Goal: Task Accomplishment & Management: Use online tool/utility

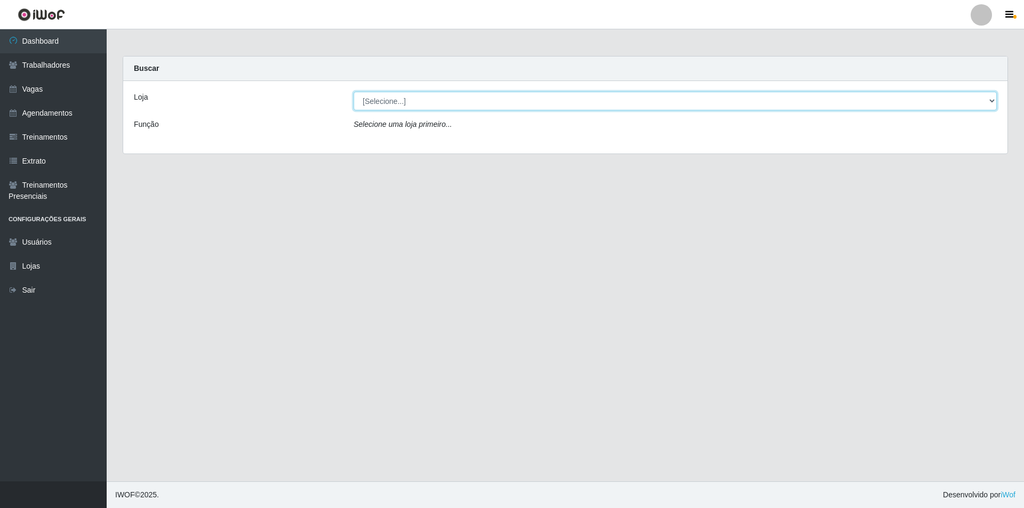
click at [379, 104] on select "[Selecione...] Pizza Nostra" at bounding box center [674, 101] width 643 height 19
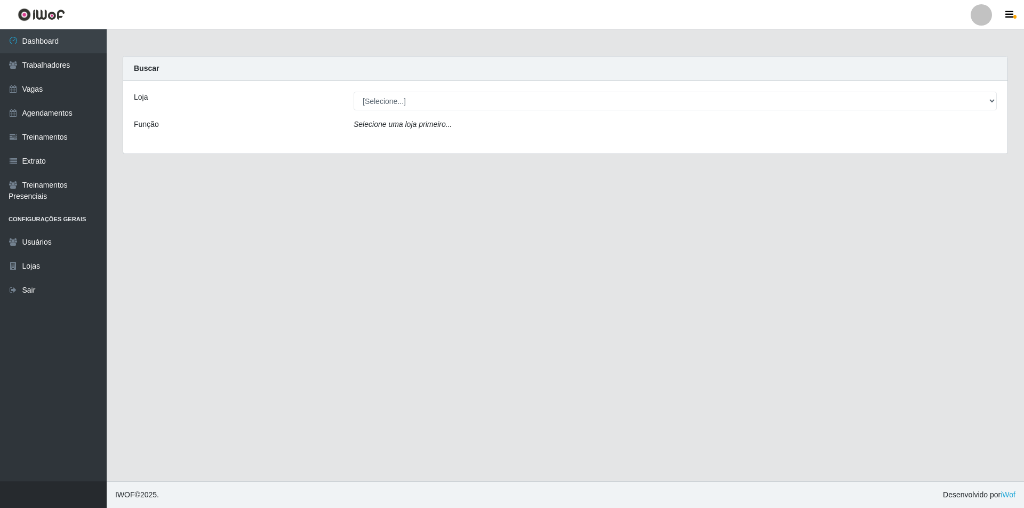
click at [383, 149] on div "Loja [Selecione...] Pizza Nostra Função Selecione uma loja primeiro..." at bounding box center [565, 117] width 884 height 73
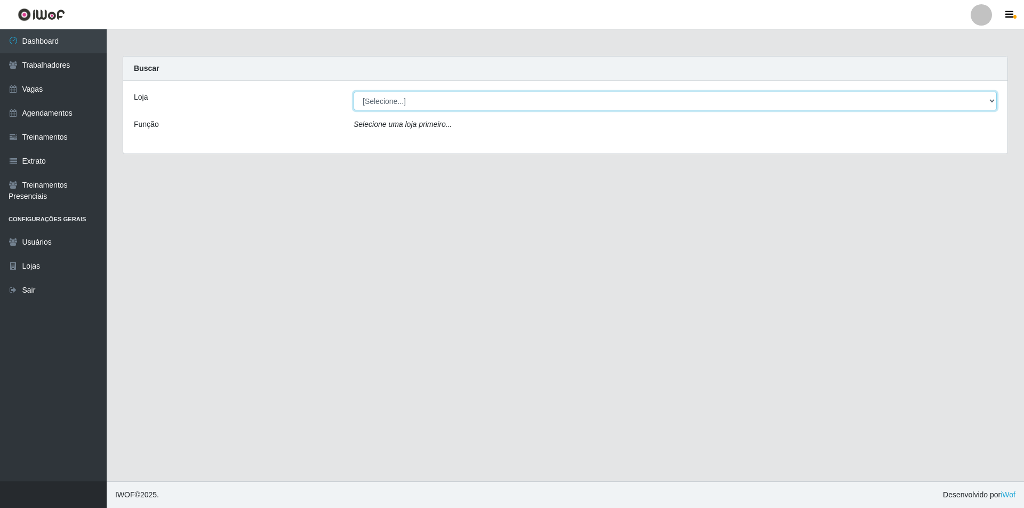
click at [373, 92] on select "[Selecione...] Pizza Nostra" at bounding box center [674, 101] width 643 height 19
drag, startPoint x: 372, startPoint y: 108, endPoint x: 373, endPoint y: 132, distance: 23.5
click at [372, 109] on select "[Selecione...] Pizza Nostra" at bounding box center [674, 101] width 643 height 19
click at [365, 108] on select "[Selecione...] Pizza Nostra" at bounding box center [674, 101] width 643 height 19
select select "337"
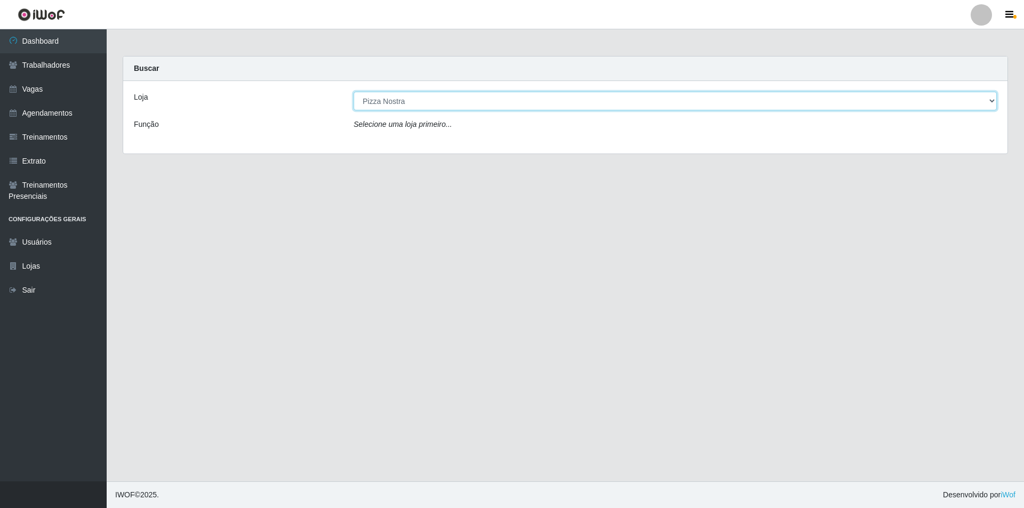
click at [353, 92] on select "[Selecione...] Pizza Nostra" at bounding box center [674, 101] width 643 height 19
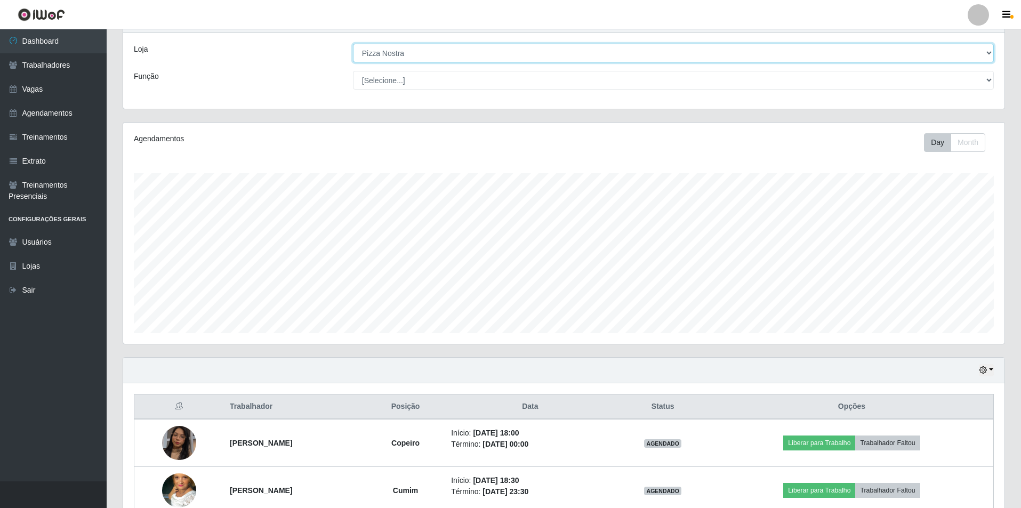
scroll to position [105, 0]
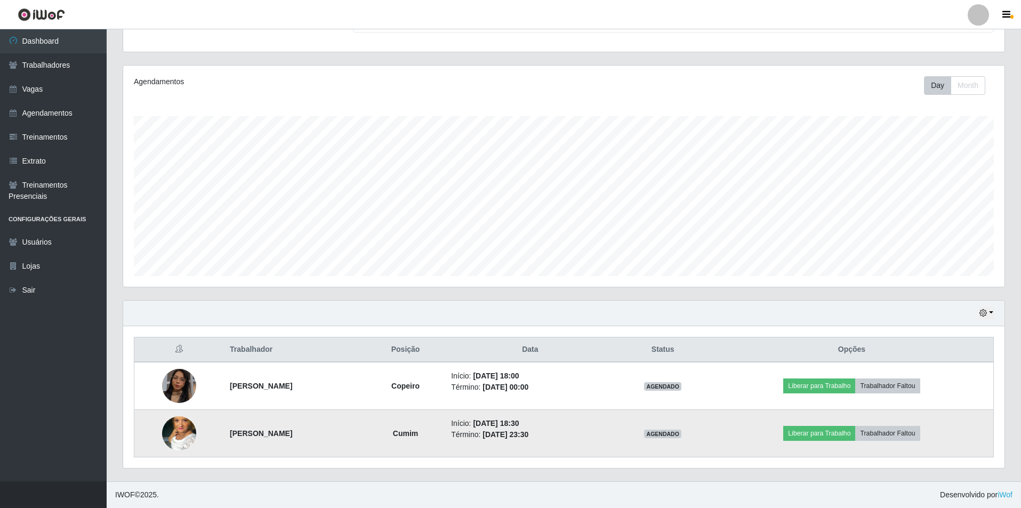
click at [189, 433] on img at bounding box center [179, 433] width 34 height 61
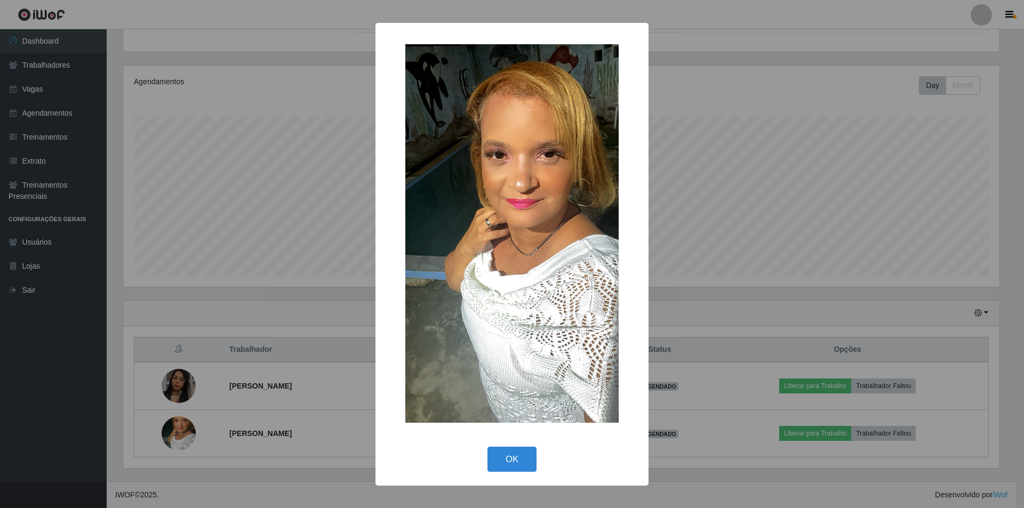
click at [197, 258] on div "× OK Cancel" at bounding box center [512, 254] width 1024 height 508
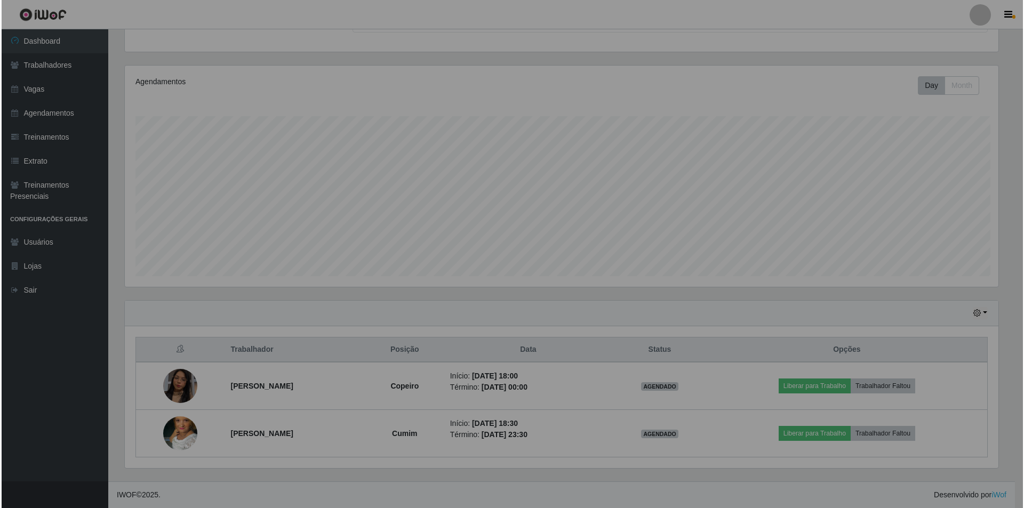
scroll to position [221, 881]
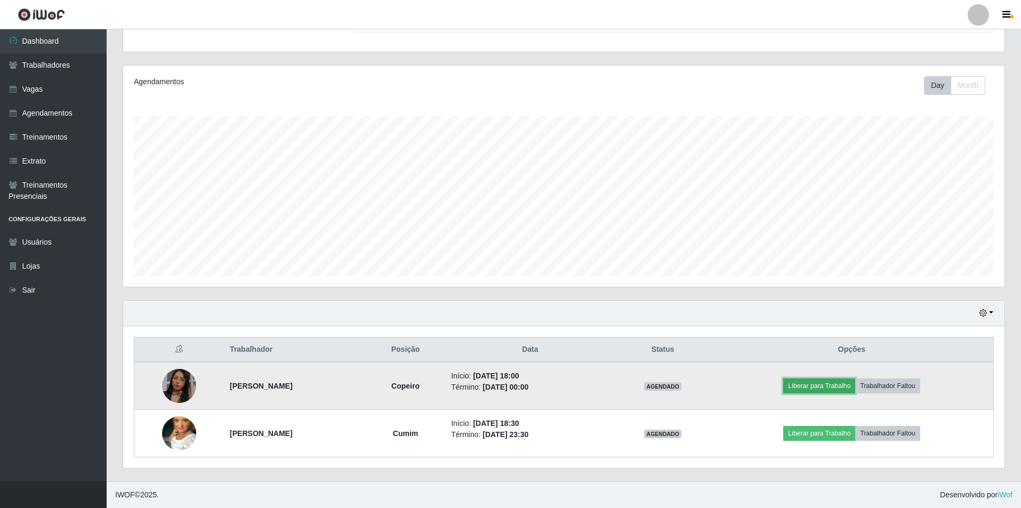
click at [823, 387] on button "Liberar para Trabalho" at bounding box center [819, 386] width 72 height 15
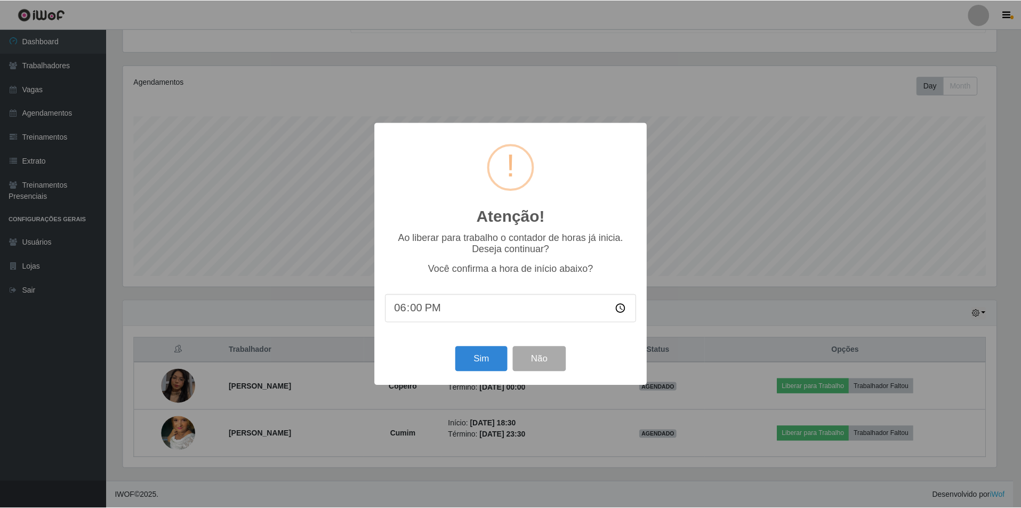
scroll to position [221, 876]
click at [454, 371] on div "Sim Não" at bounding box center [512, 359] width 252 height 30
click at [478, 370] on button "Sim" at bounding box center [482, 359] width 52 height 25
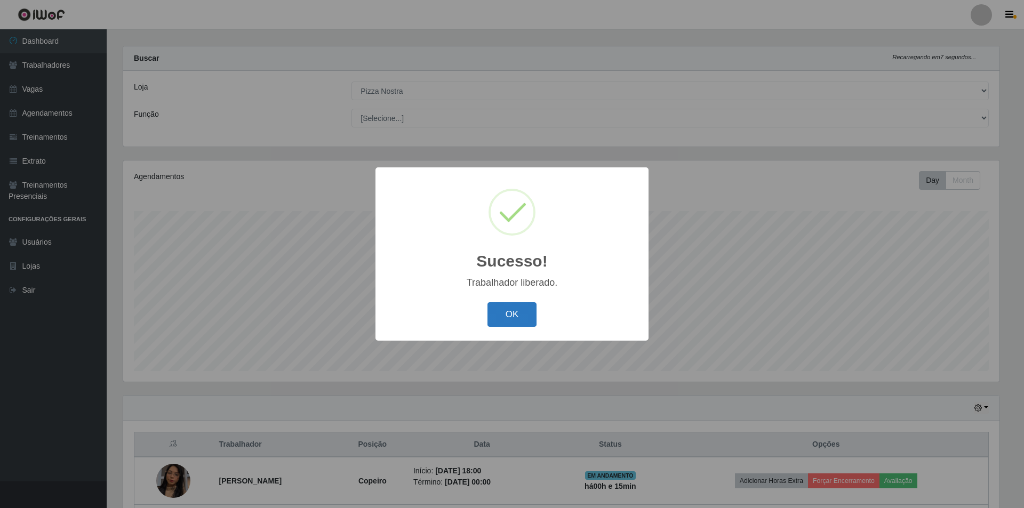
click at [508, 324] on button "OK" at bounding box center [512, 314] width 50 height 25
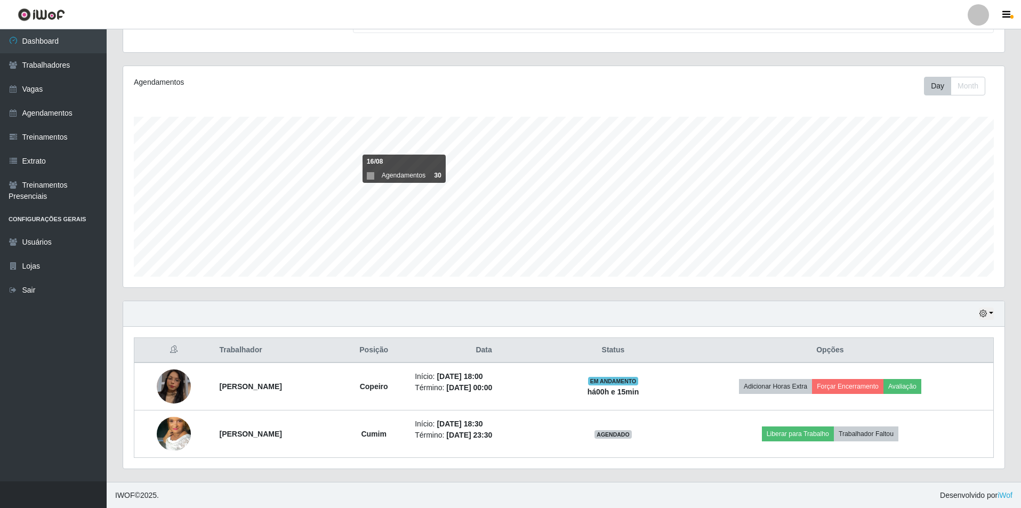
scroll to position [105, 0]
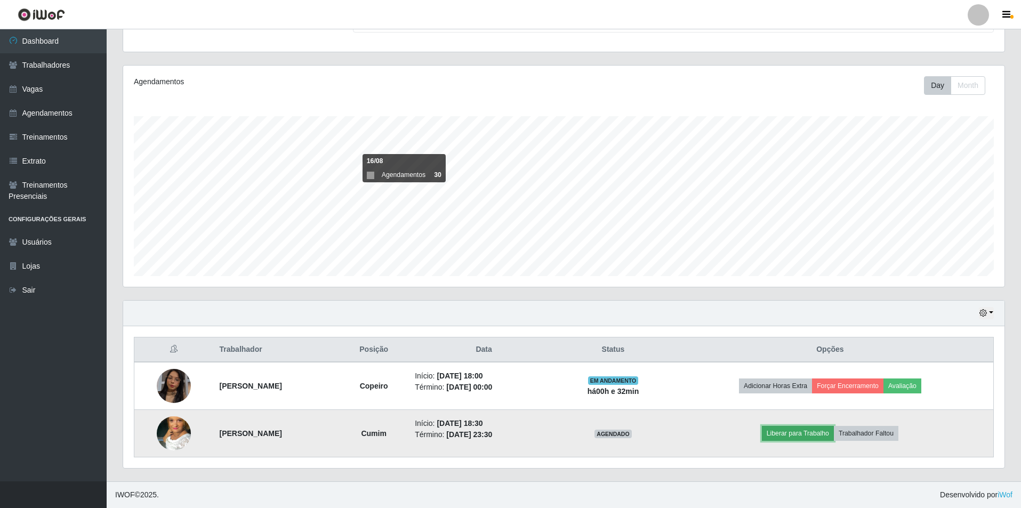
click at [801, 440] on button "Liberar para Trabalho" at bounding box center [798, 433] width 72 height 15
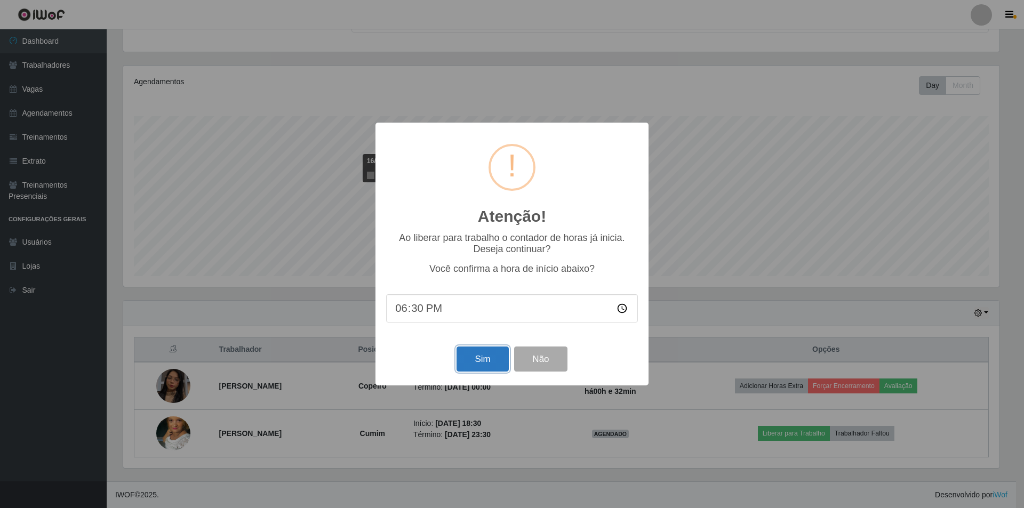
click at [473, 357] on button "Sim" at bounding box center [482, 359] width 52 height 25
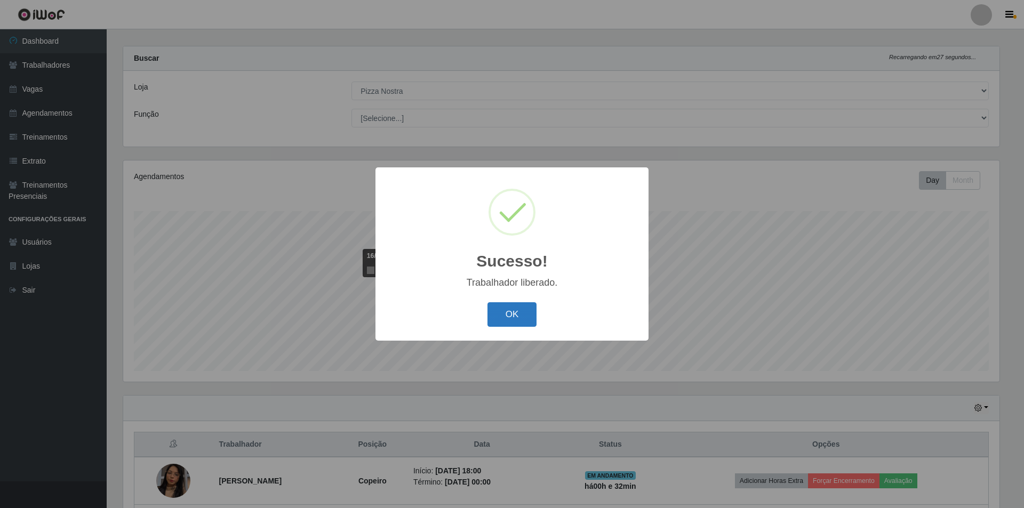
click at [513, 308] on button "OK" at bounding box center [512, 314] width 50 height 25
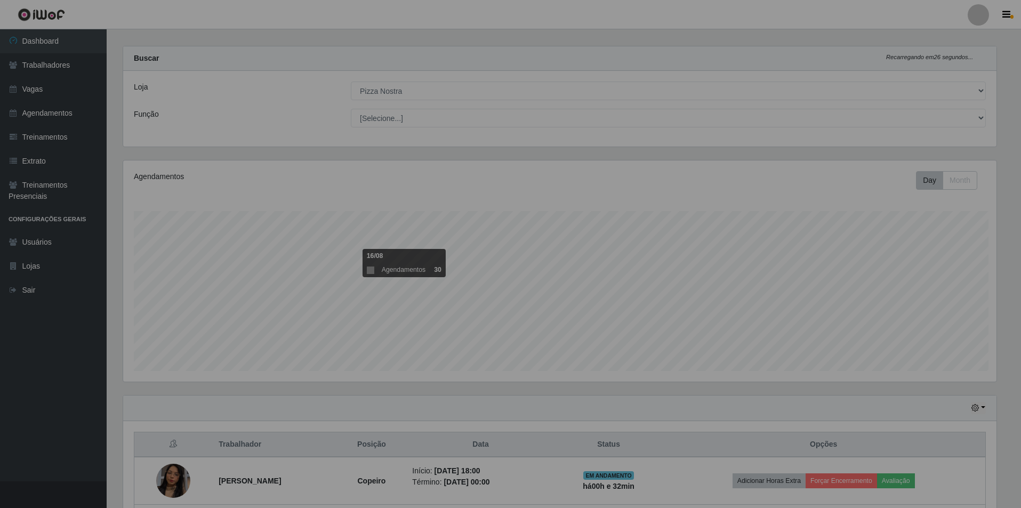
scroll to position [221, 881]
